Goal: Task Accomplishment & Management: Complete application form

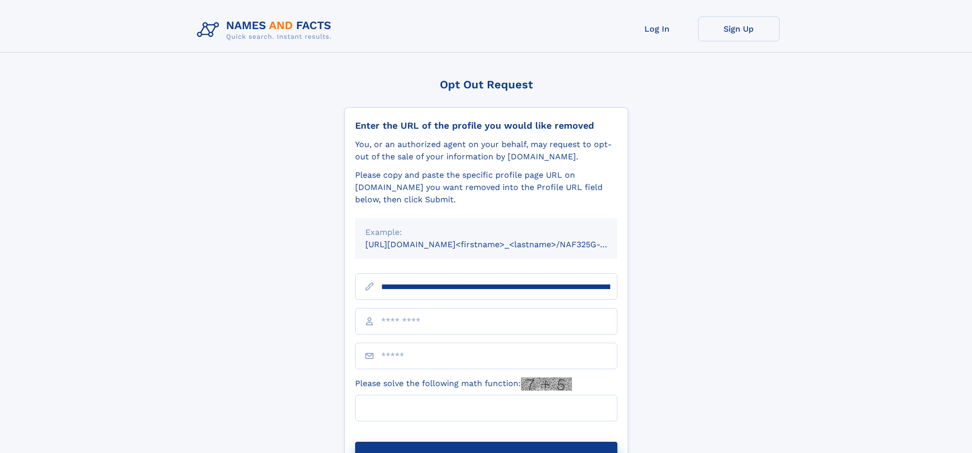
type input "**********"
type input "**"
click at [486, 441] on button "Submit Opt Out Request" at bounding box center [486, 457] width 262 height 33
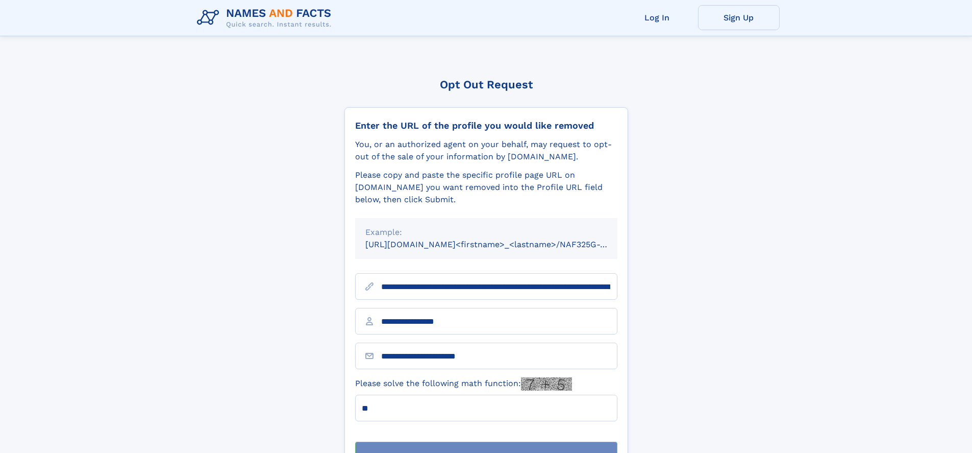
scroll to position [33, 0]
